Goal: Task Accomplishment & Management: Manage account settings

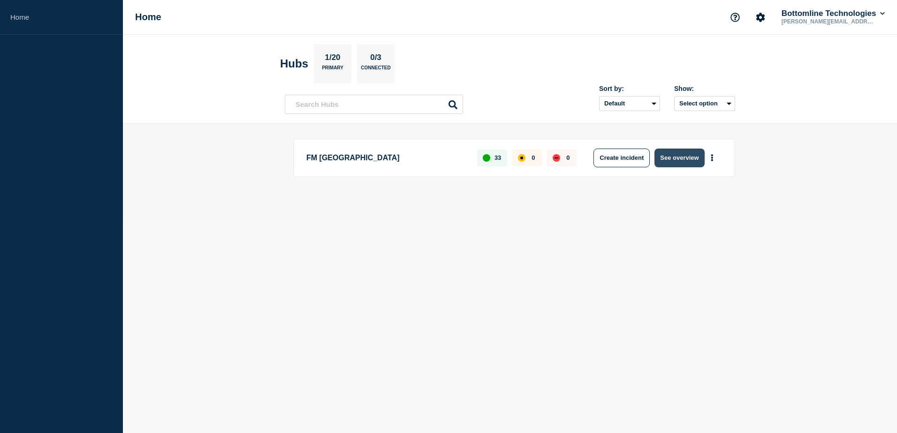
click at [677, 150] on button "See overview" at bounding box center [679, 158] width 50 height 19
click at [687, 166] on button "See overview" at bounding box center [679, 158] width 50 height 19
click at [684, 160] on button "See overview" at bounding box center [679, 158] width 50 height 19
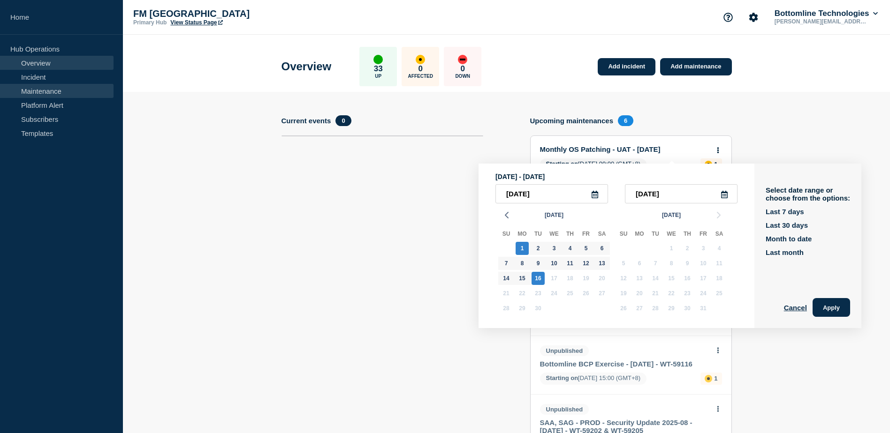
click at [61, 90] on link "Maintenance" at bounding box center [57, 91] width 114 height 14
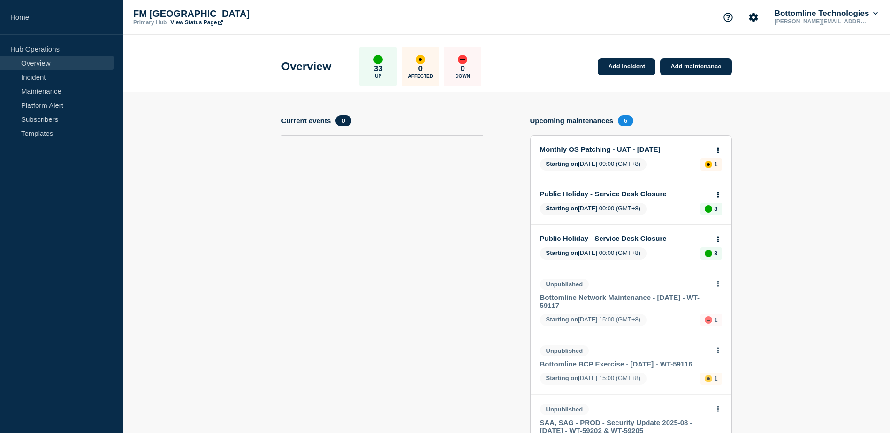
click at [846, 193] on section "Add incident Add maintenance Current events 0 Upcoming maintenances 6 Monthly O…" at bounding box center [506, 427] width 767 height 671
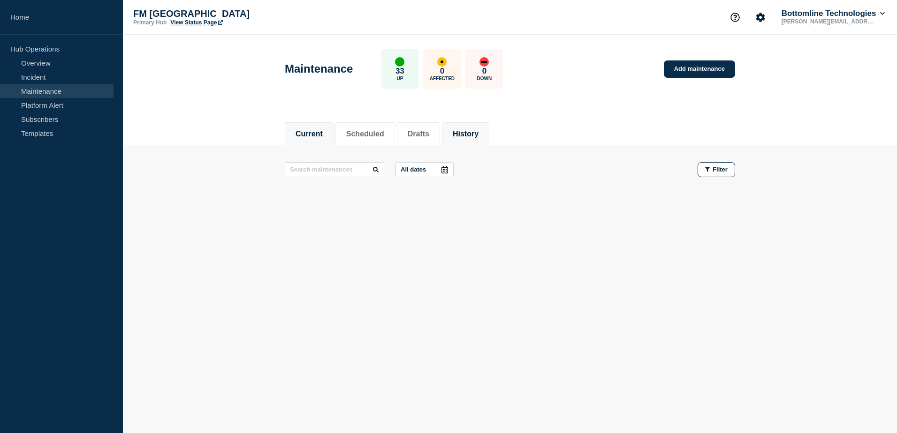
click at [474, 138] on li "History" at bounding box center [465, 133] width 47 height 23
click at [440, 134] on li "Drafts" at bounding box center [418, 133] width 43 height 23
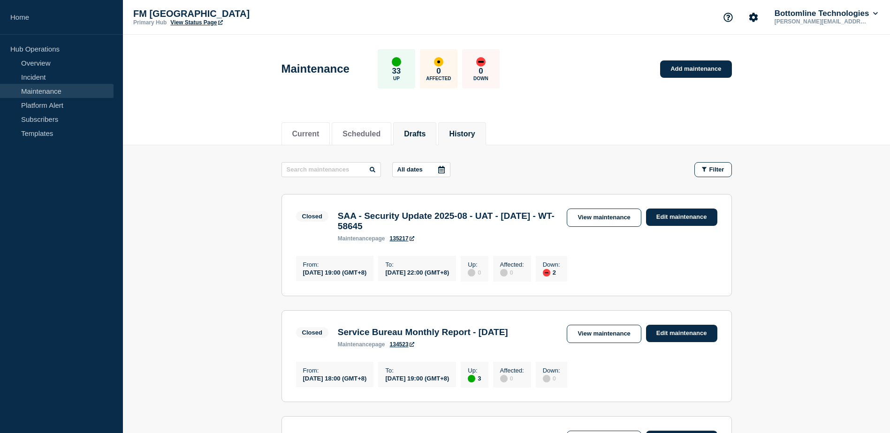
click at [436, 134] on li "Drafts" at bounding box center [414, 133] width 43 height 23
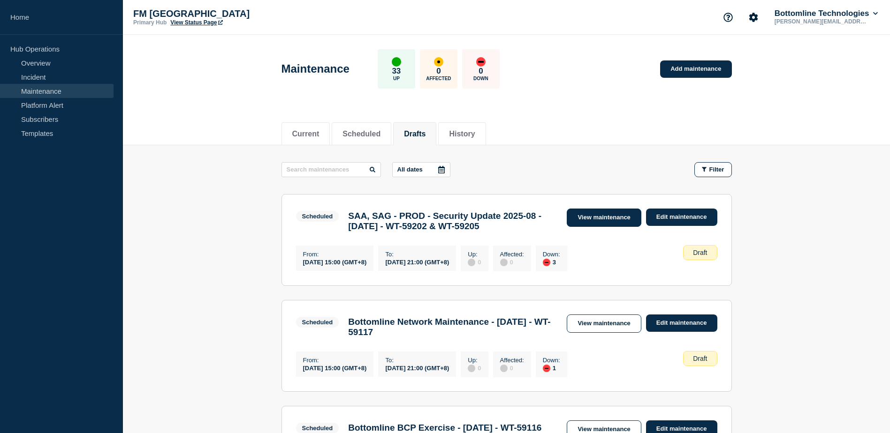
click at [599, 213] on link "View maintenance" at bounding box center [604, 218] width 74 height 18
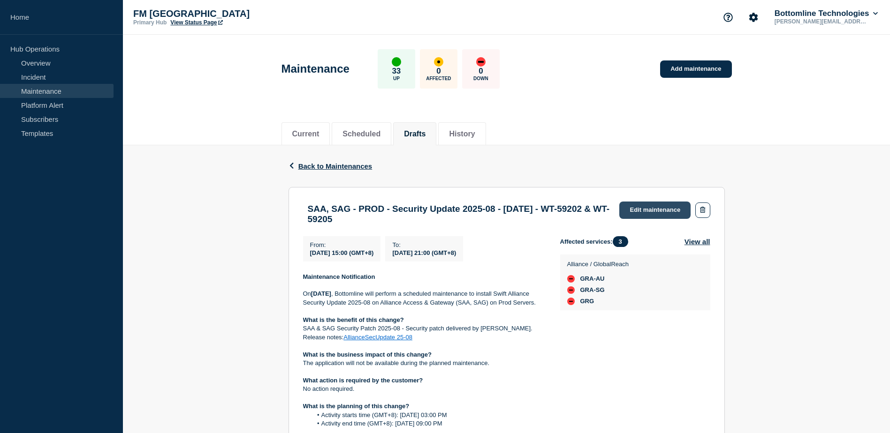
click at [656, 212] on link "Edit maintenance" at bounding box center [654, 210] width 71 height 17
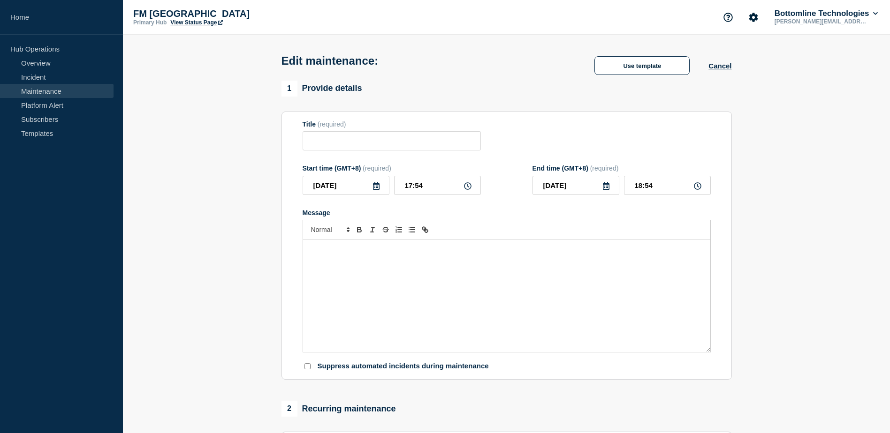
type input "SAA, SAG - PROD - Security Update 2025-08 - [DATE] - WT-59202 & WT-59205"
type input "[DATE]"
type input "15:00"
type input "[DATE]"
type input "21:00"
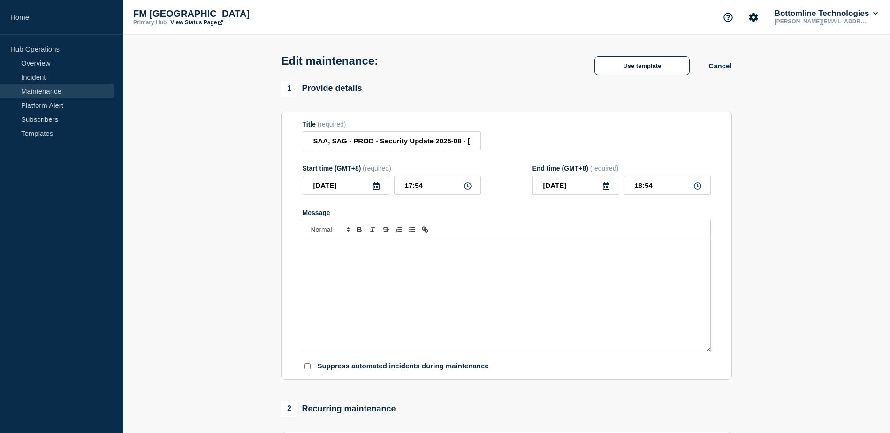
checkbox input "false"
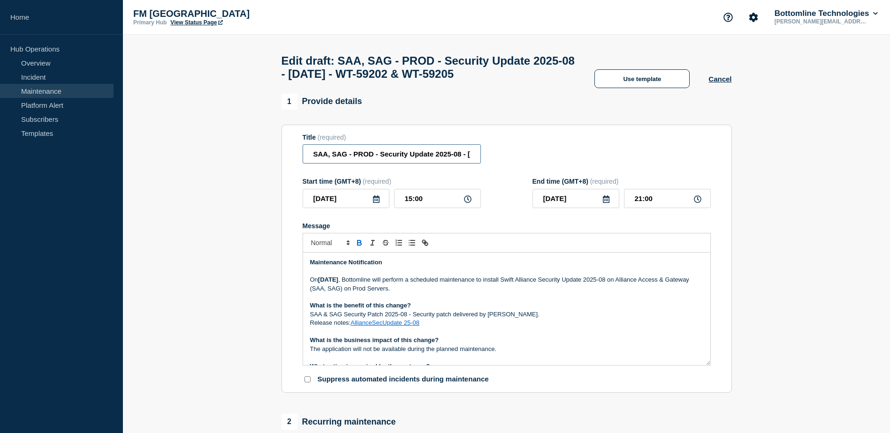
click at [331, 157] on input "SAA, SAG - PROD - Security Update 2025-08 - [DATE] - WT-59202 & WT-59205" at bounding box center [392, 153] width 178 height 19
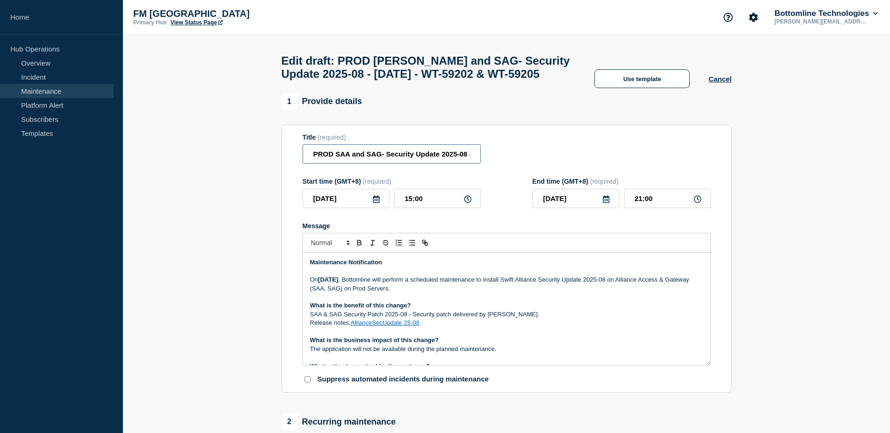
click at [382, 160] on input "PROD SAA and SAG- Security Update 2025-08 - [DATE] - WT-59202 & WT-59205" at bounding box center [392, 153] width 178 height 19
drag, startPoint x: 390, startPoint y: 173, endPoint x: 481, endPoint y: 174, distance: 90.5
click at [481, 164] on div "Title (required) PROD SAA and SAG - Security Update 2025-08 - [DATE] - WT-59202…" at bounding box center [507, 149] width 408 height 30
click at [347, 164] on input "PROD SAA and SAG - Security Update 2025-08 - [DATE] - WT-59202 & WT-59205" at bounding box center [392, 153] width 178 height 19
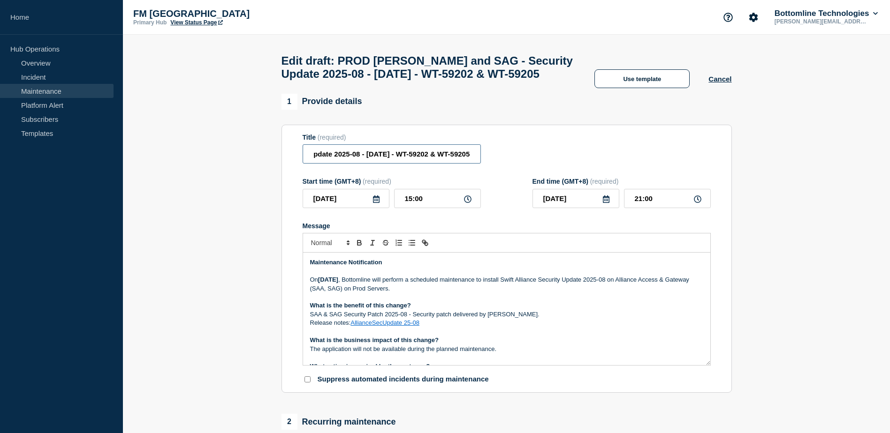
drag, startPoint x: 353, startPoint y: 175, endPoint x: 387, endPoint y: 173, distance: 34.3
click at [387, 164] on input "PROD SAA and SAG - Security Update 2025-08 - [DATE] - WT-59202 & WT-59205" at bounding box center [392, 153] width 178 height 19
click at [403, 164] on input "PROD SAA and SAG - Security Update 2025-08 - [DATE] - WT-59202 & WT-59205" at bounding box center [392, 153] width 178 height 19
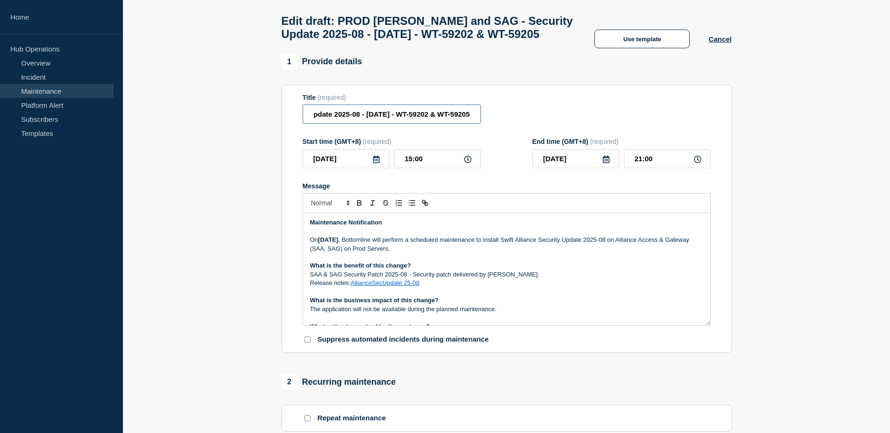
scroll to position [94, 0]
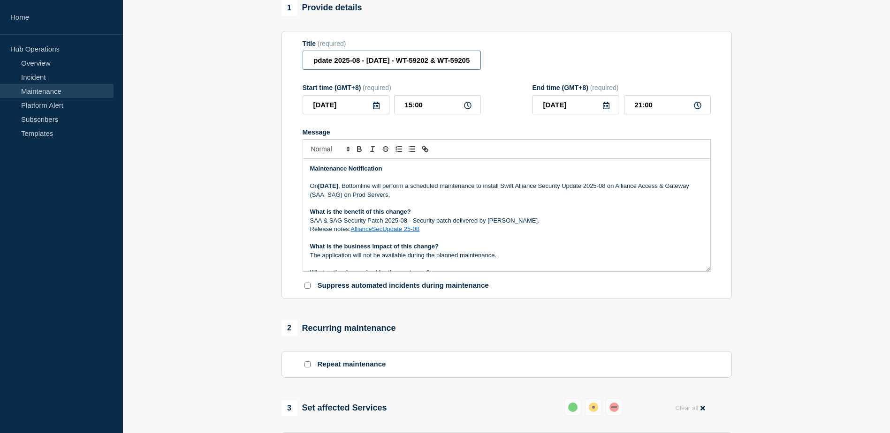
type input "PROD SAA and SAG - Security Update 2025-08 - [DATE] - WT-59202 & WT-59205"
click at [828, 132] on section "1 Provide details Title (required) PROD SAA and SAG - Security Update 2025-08 -…" at bounding box center [506, 380] width 767 height 760
drag, startPoint x: 424, startPoint y: 205, endPoint x: 582, endPoint y: 205, distance: 158.1
click at [582, 199] on p "[DATE][DATE] , Bottomline will perform a scheduled maintenance to install Swift…" at bounding box center [506, 190] width 393 height 17
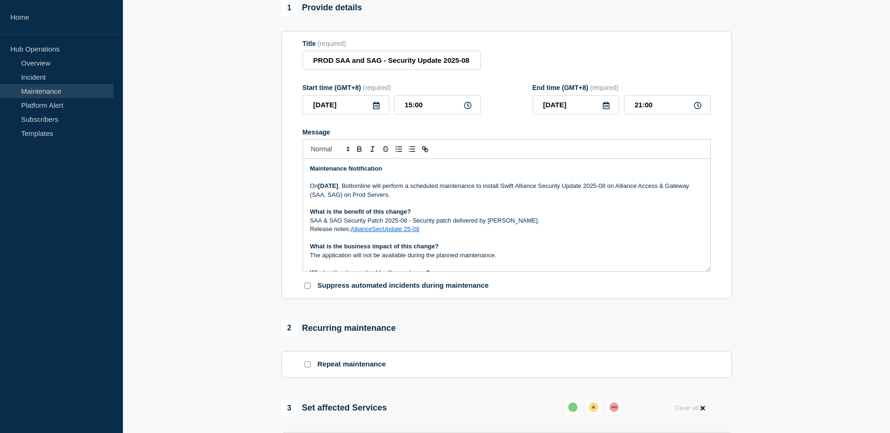
click at [574, 199] on p "[DATE][DATE] , Bottomline will perform a scheduled maintenance to install Swift…" at bounding box center [506, 190] width 393 height 17
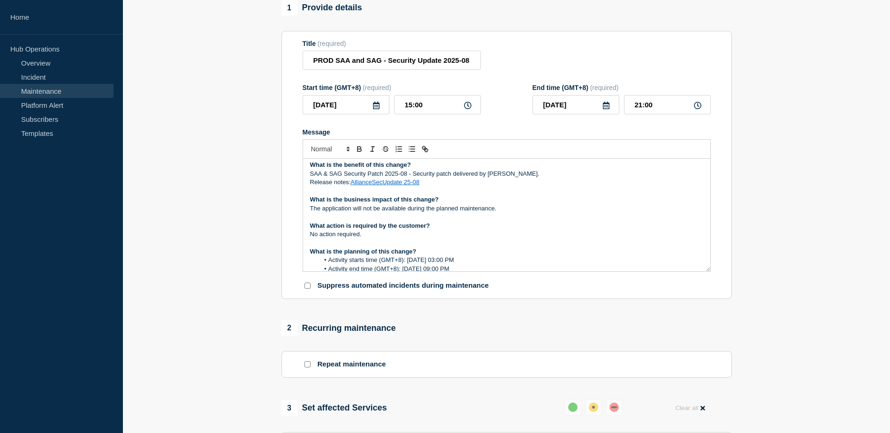
click at [413, 186] on link "AllianceSecUpdate 25-08" at bounding box center [384, 182] width 69 height 7
click at [536, 204] on p "What is the business impact of this change?" at bounding box center [506, 200] width 393 height 8
click at [383, 203] on strong "What is the business impact of this change?" at bounding box center [374, 199] width 129 height 7
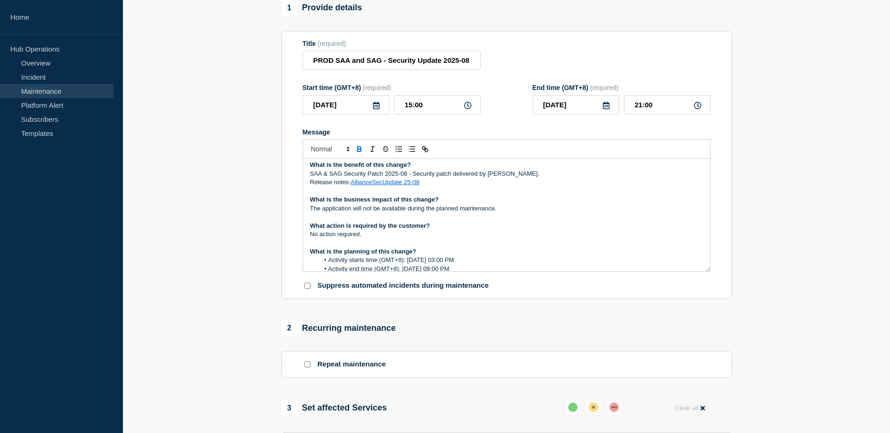
click at [355, 213] on p "The application will not be available during the planned maintenance." at bounding box center [506, 209] width 393 height 8
click at [356, 213] on p "The application will not be available during the planned maintenance." at bounding box center [506, 209] width 393 height 8
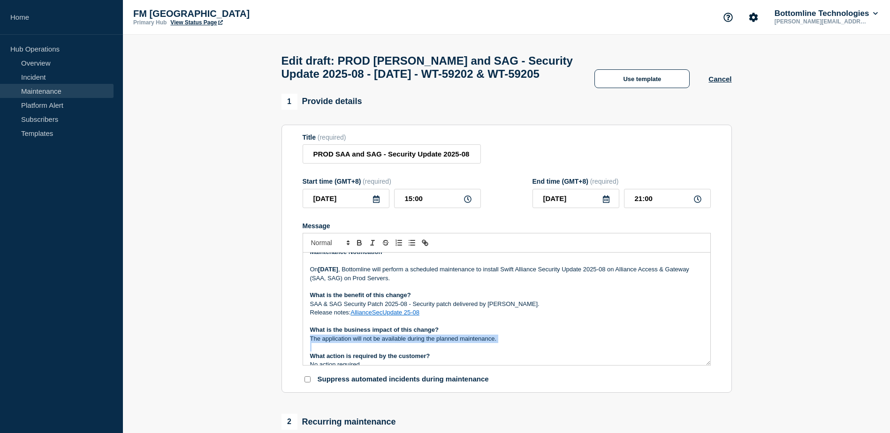
scroll to position [0, 0]
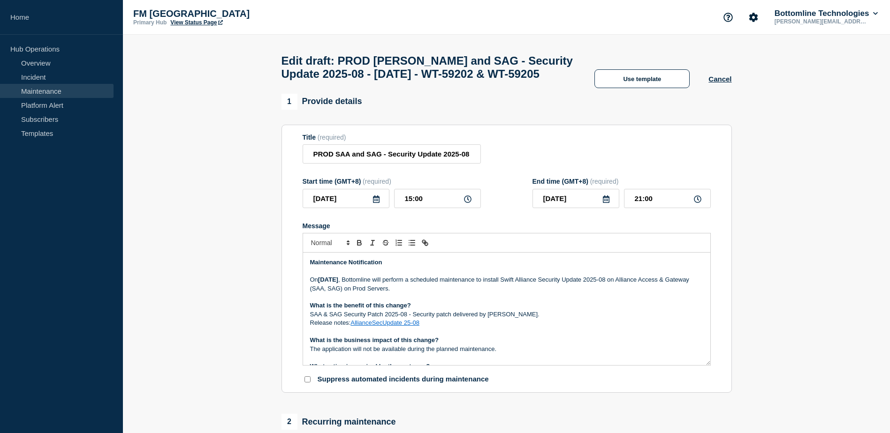
click at [590, 327] on p "Release notes: AllianceSecUpdate 25-08" at bounding box center [506, 323] width 393 height 8
click at [717, 83] on button "Cancel" at bounding box center [719, 79] width 23 height 8
